Goal: Transaction & Acquisition: Purchase product/service

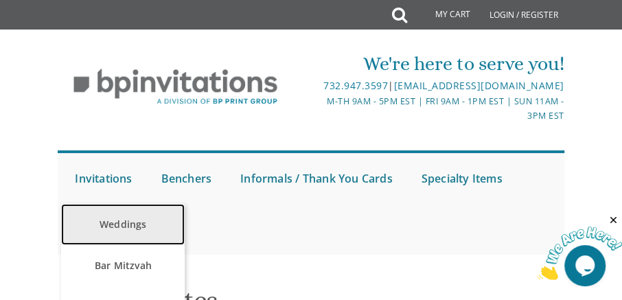
click at [106, 221] on link "Weddings" at bounding box center [123, 224] width 124 height 41
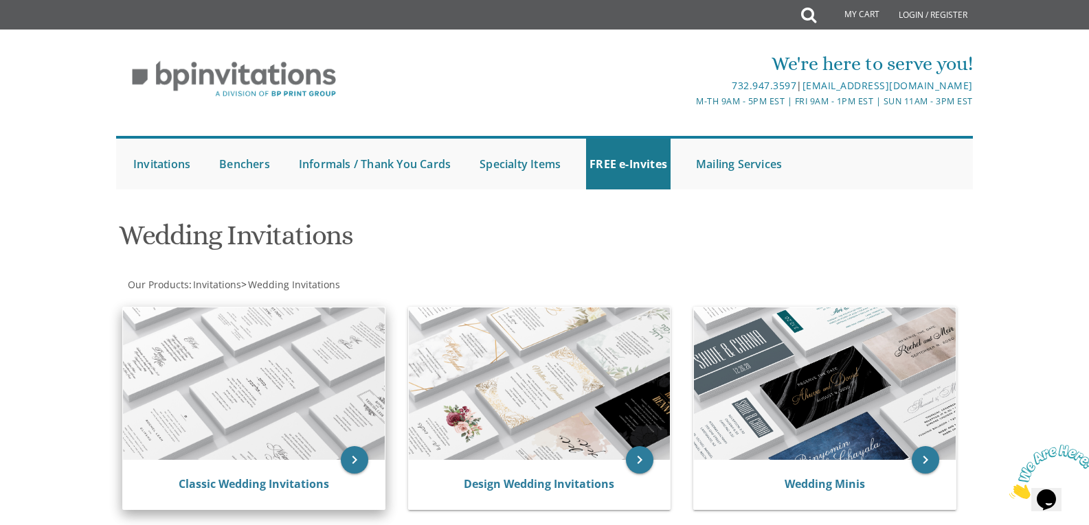
click at [270, 299] on img at bounding box center [254, 384] width 262 height 152
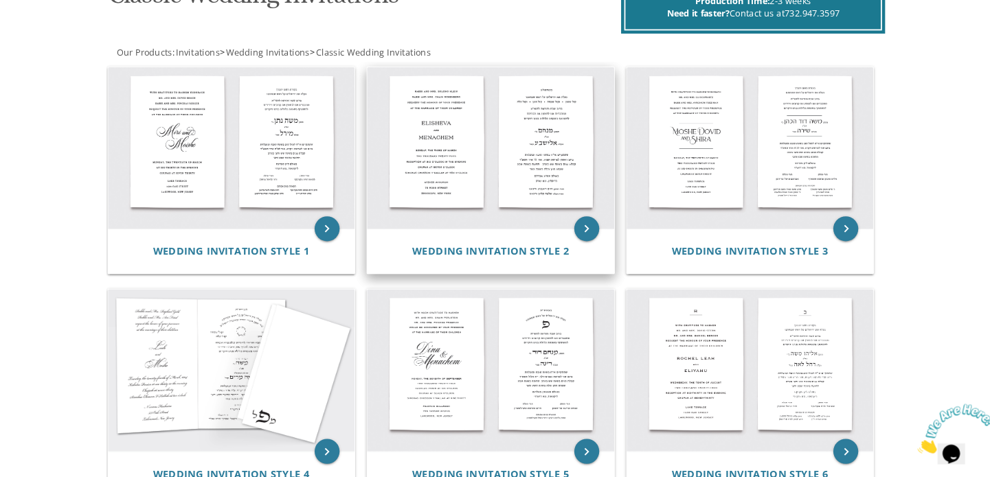
scroll to position [240, 0]
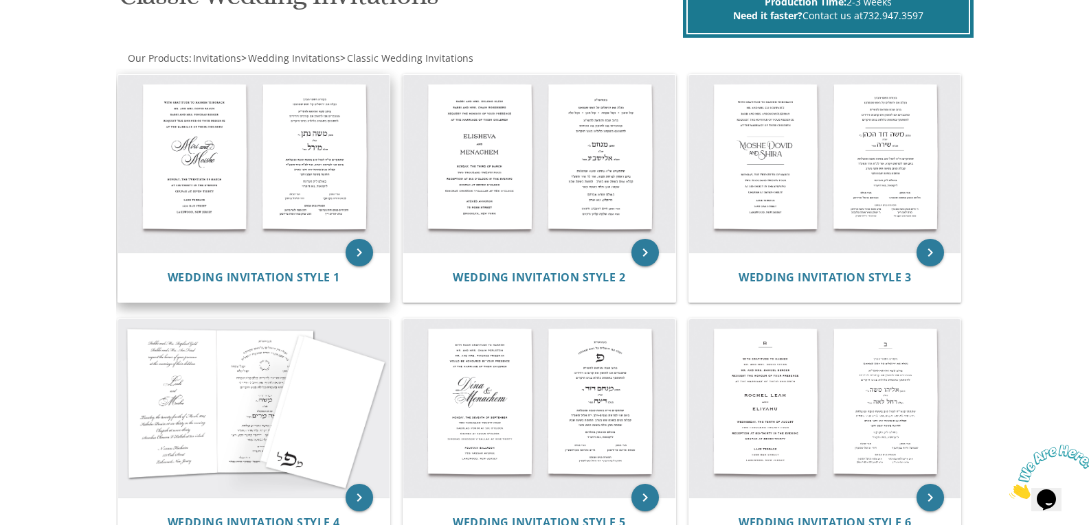
click at [201, 178] on img at bounding box center [254, 164] width 272 height 179
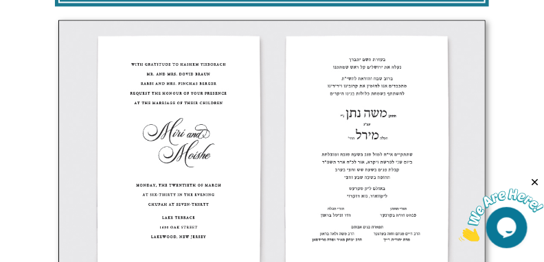
scroll to position [616, 0]
